Goal: Transaction & Acquisition: Purchase product/service

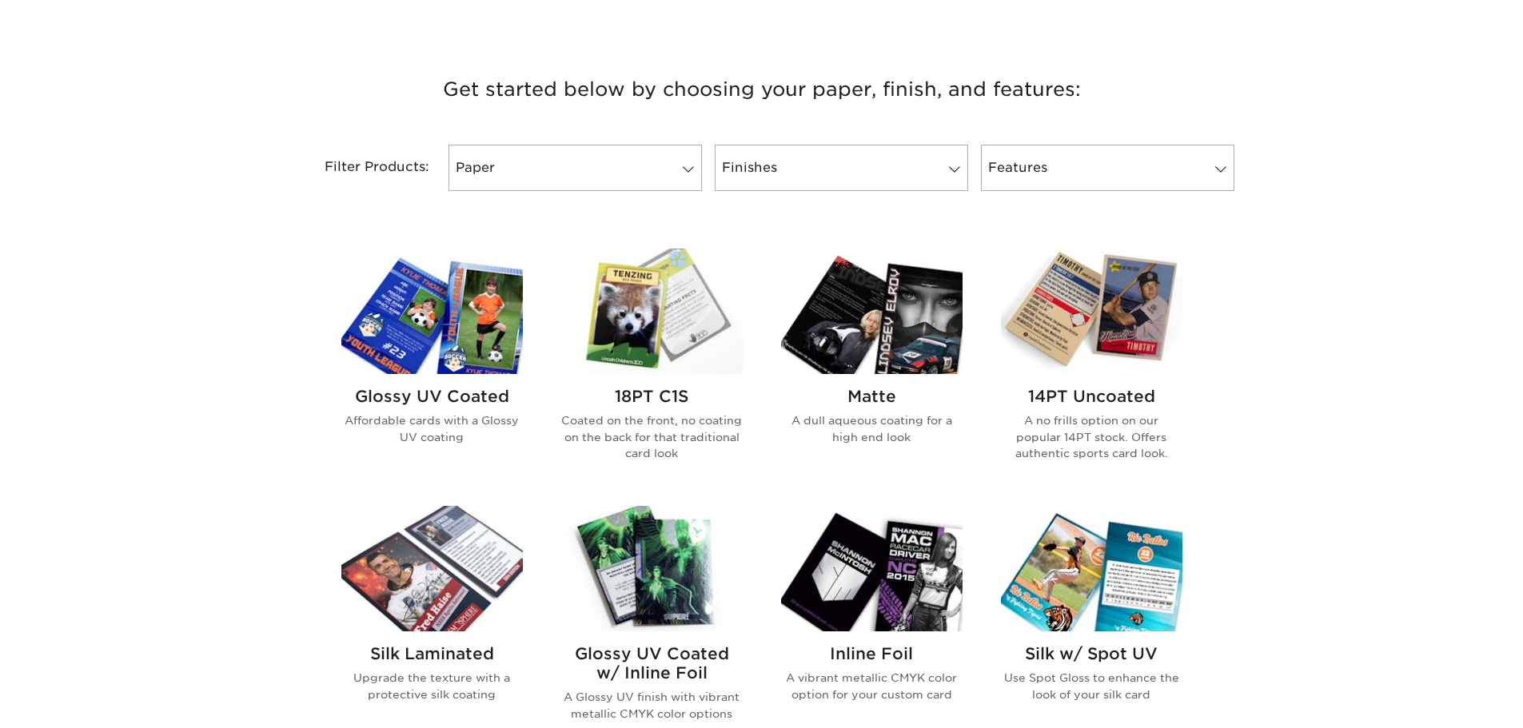
scroll to position [719, 0]
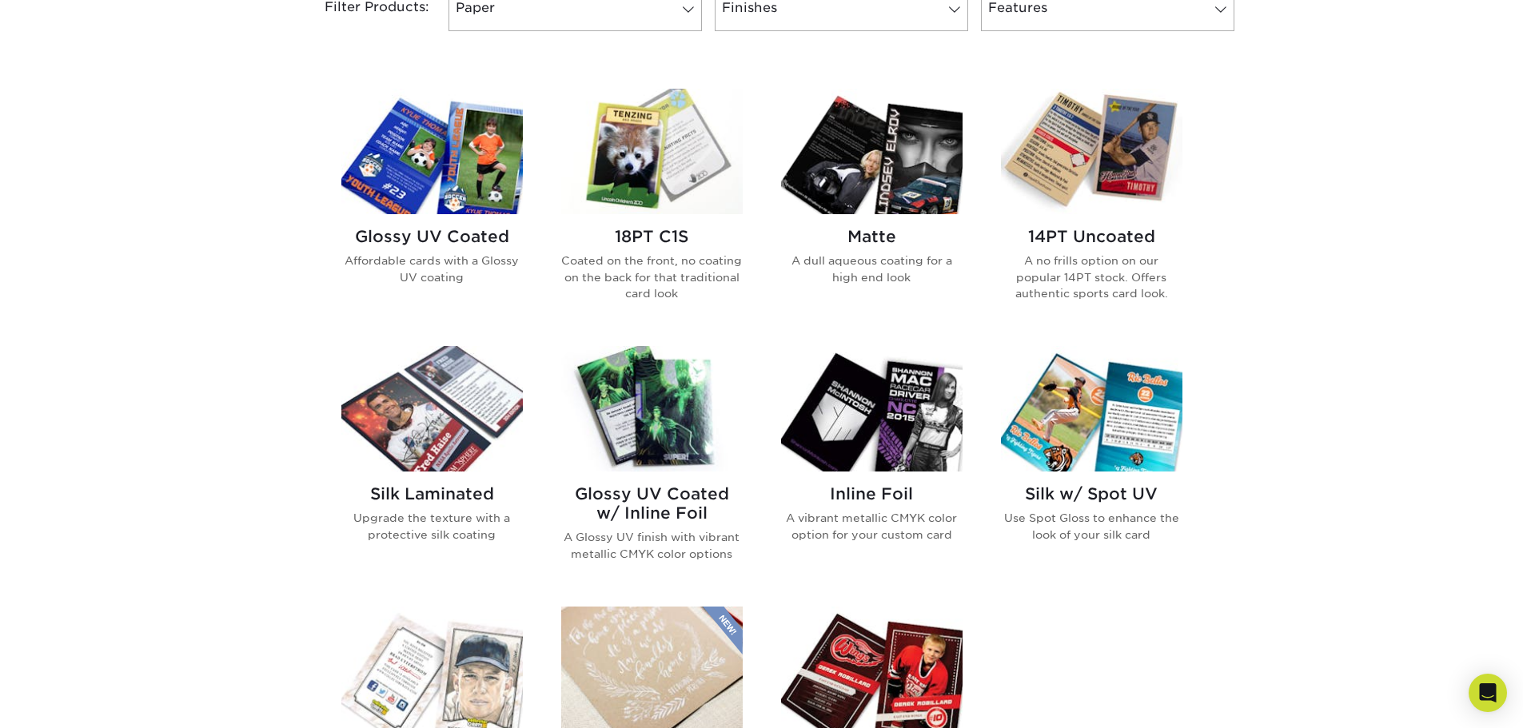
click at [424, 225] on div "Glossy UV Coated Affordable cards with a Glossy UV coating" at bounding box center [431, 262] width 181 height 97
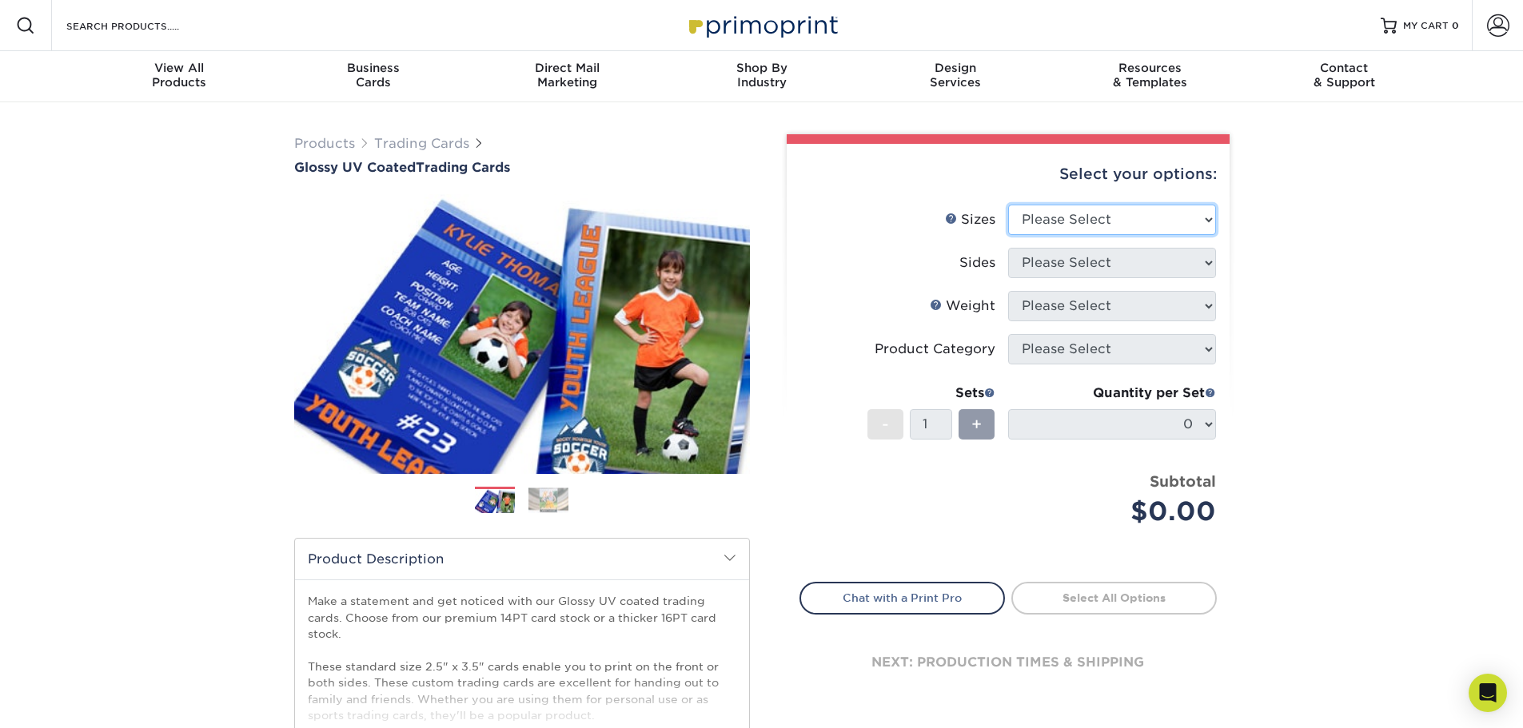
click at [1110, 229] on select "Please Select 2.5" x 3.5"" at bounding box center [1112, 220] width 208 height 30
select select "2.50x3.50"
click at [1008, 205] on select "Please Select 2.5" x 3.5"" at bounding box center [1112, 220] width 208 height 30
click at [1102, 264] on select "Please Select Print Both Sides Print Front Only" at bounding box center [1112, 263] width 208 height 30
select select "13abbda7-1d64-4f25-8bb2-c179b224825d"
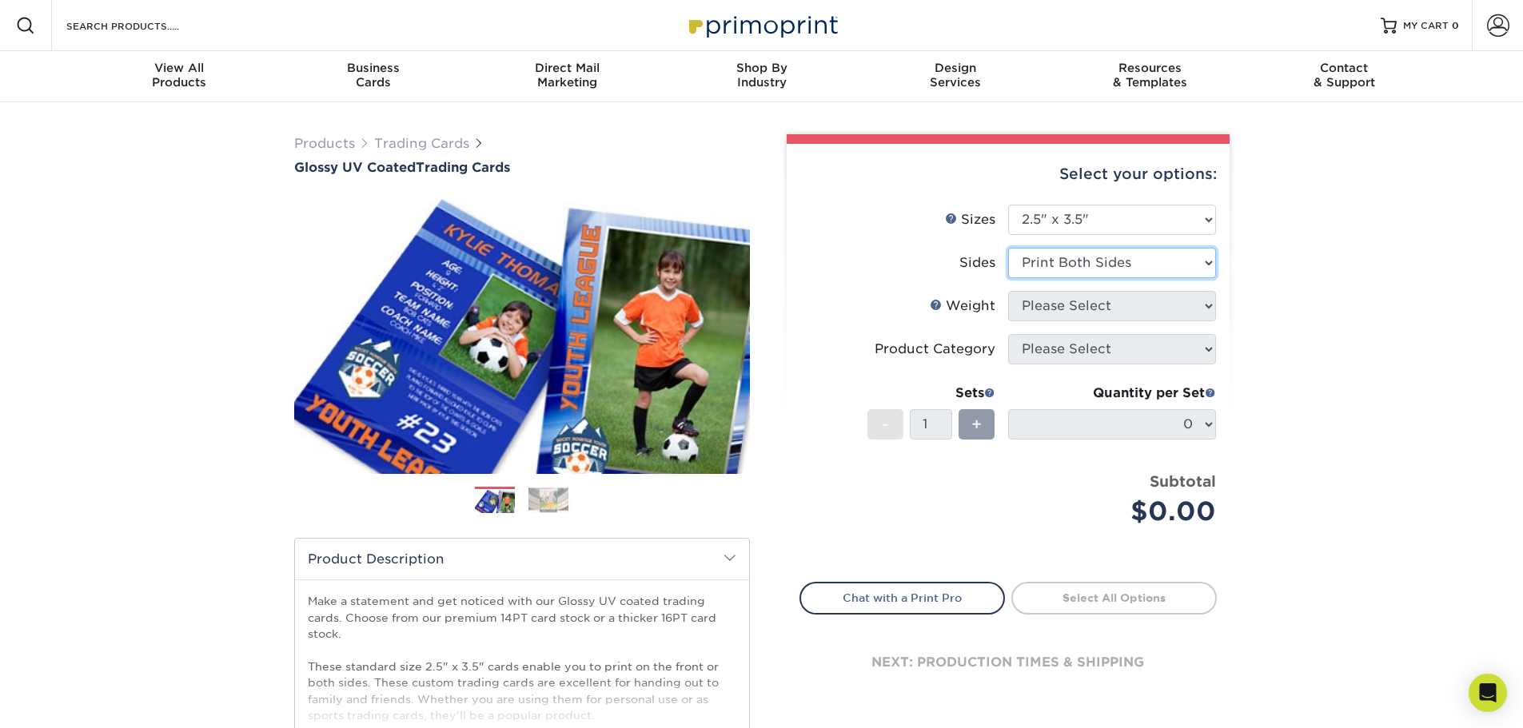
click at [1008, 248] on select "Please Select Print Both Sides Print Front Only" at bounding box center [1112, 263] width 208 height 30
click at [1103, 314] on select "Please Select 16PT 14PT 18PT C1S" at bounding box center [1112, 306] width 208 height 30
select select "16PT"
click at [1008, 291] on select "Please Select 16PT 14PT 18PT C1S" at bounding box center [1112, 306] width 208 height 30
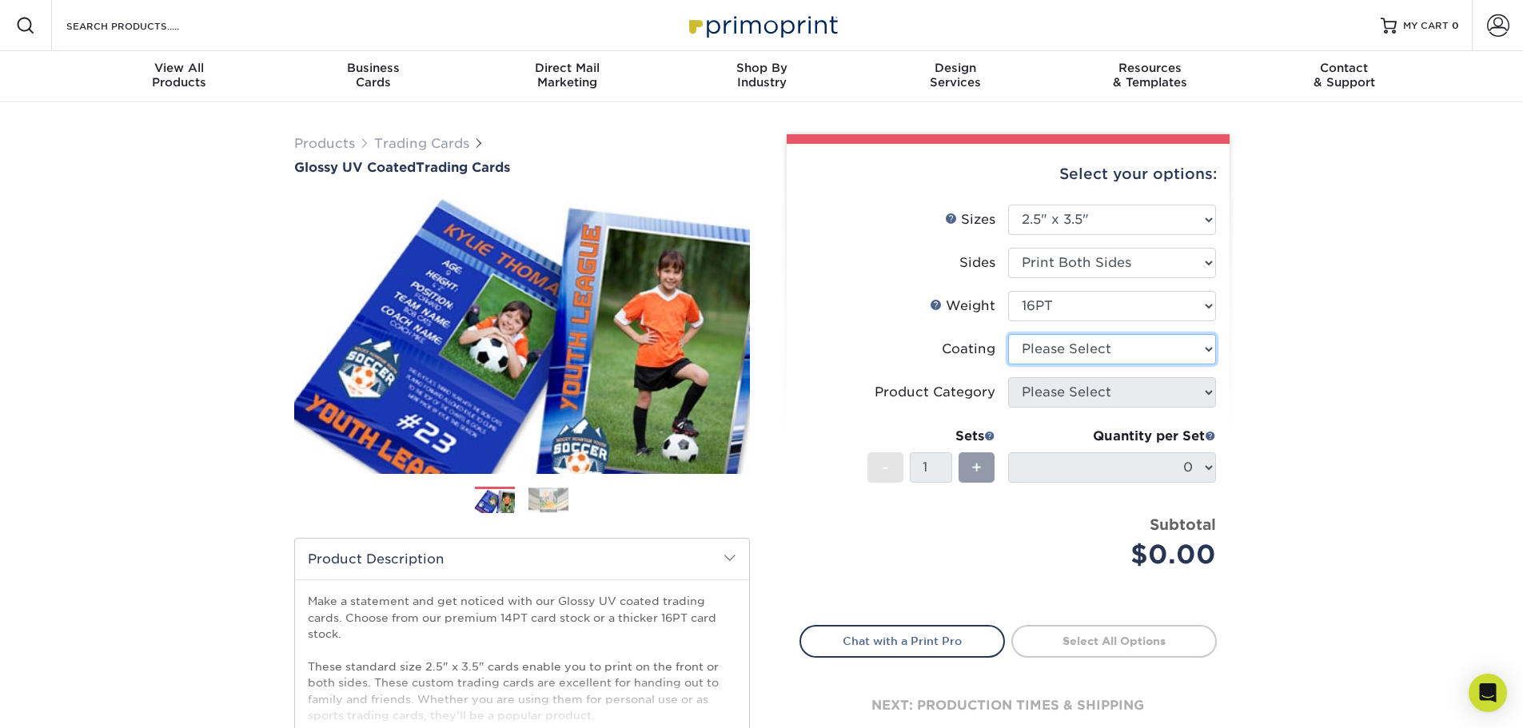
click at [1071, 352] on select at bounding box center [1112, 349] width 208 height 30
select select "ae367451-b2b8-45df-a344-0f05b6a12993"
click at [1008, 334] on select at bounding box center [1112, 349] width 208 height 30
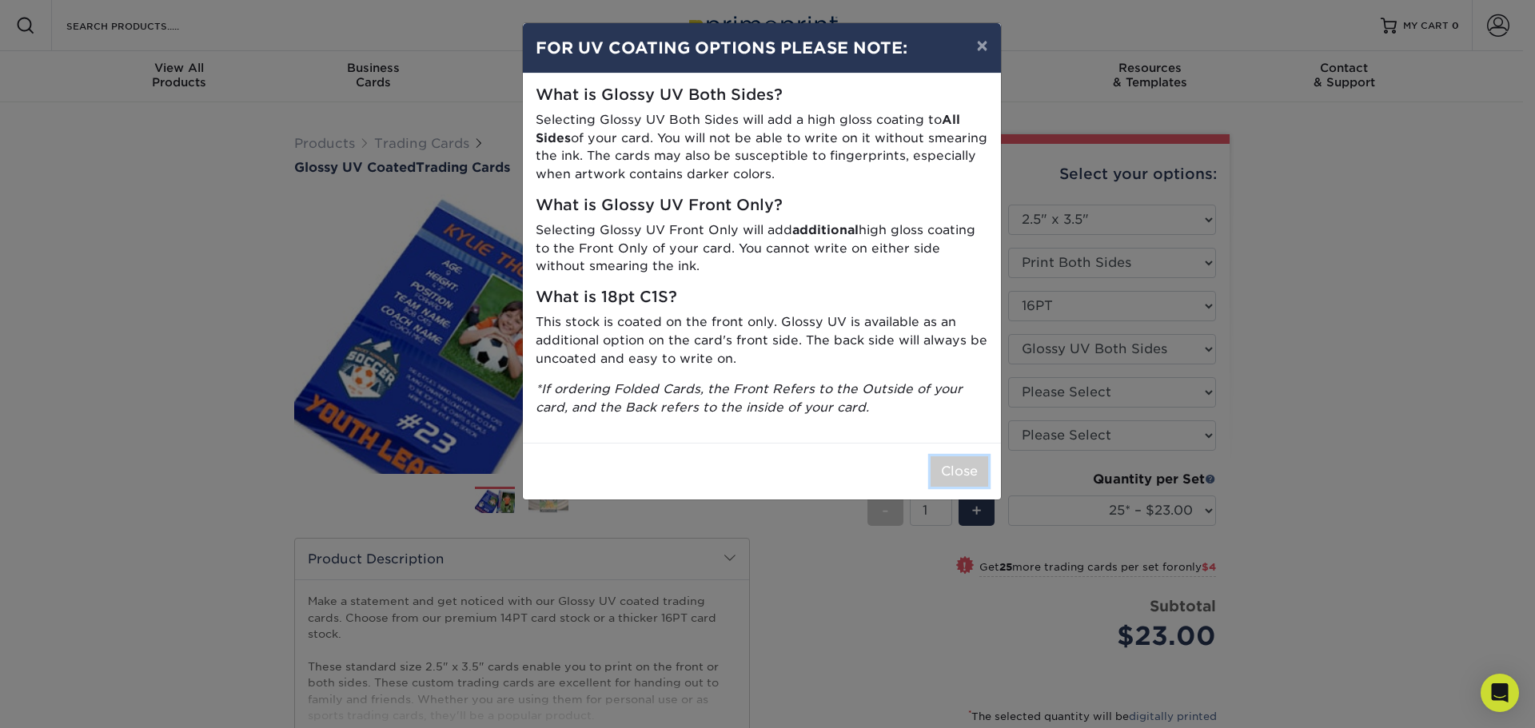
click at [944, 482] on button "Close" at bounding box center [959, 471] width 58 height 30
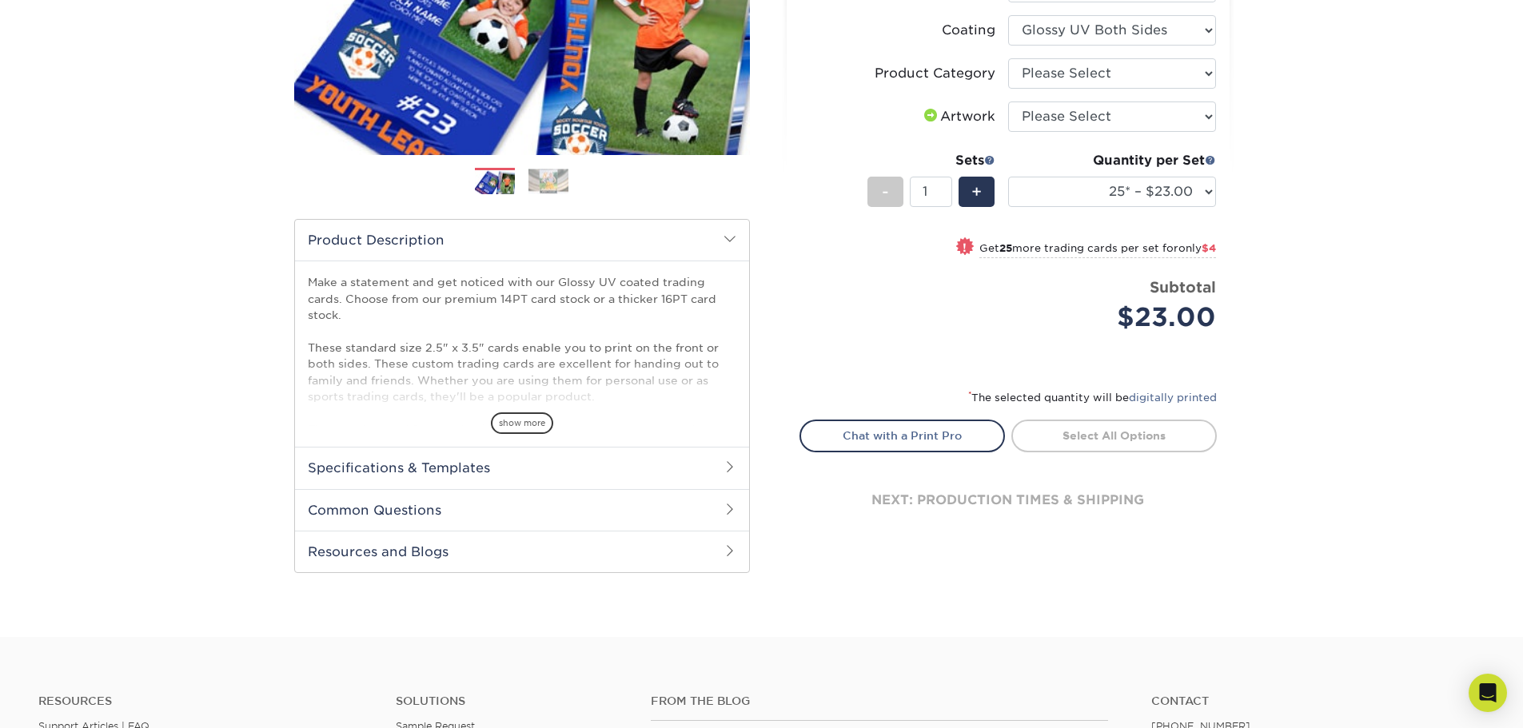
scroll to position [320, 0]
